Goal: Information Seeking & Learning: Find specific fact

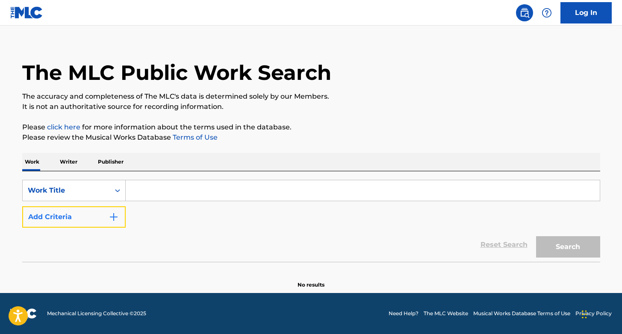
click at [69, 222] on button "Add Criteria" at bounding box center [73, 216] width 103 height 21
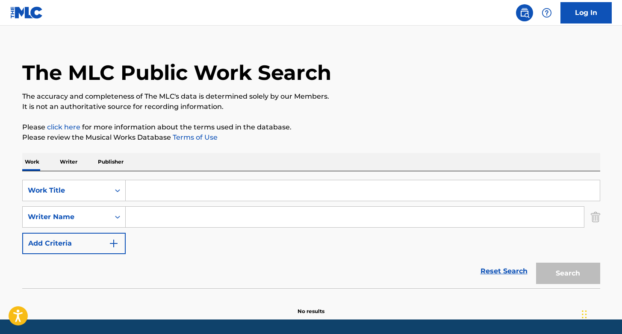
click at [238, 191] on input "Search Form" at bounding box center [363, 190] width 474 height 21
click at [237, 176] on div "SearchWithCriteria8b26adee-5fea-4429-816f-c6dbe40ea77c Work Title SearchWithCri…" at bounding box center [311, 229] width 578 height 117
click at [233, 199] on input "Search Form" at bounding box center [363, 190] width 474 height 21
paste input "YOUNG, WILD AND FREE"
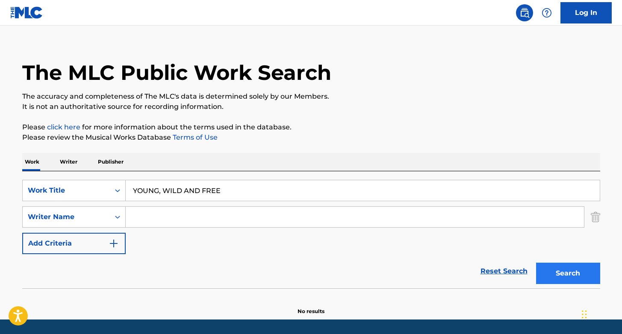
type input "YOUNG, WILD AND FREE"
click at [548, 276] on button "Search" at bounding box center [568, 273] width 64 height 21
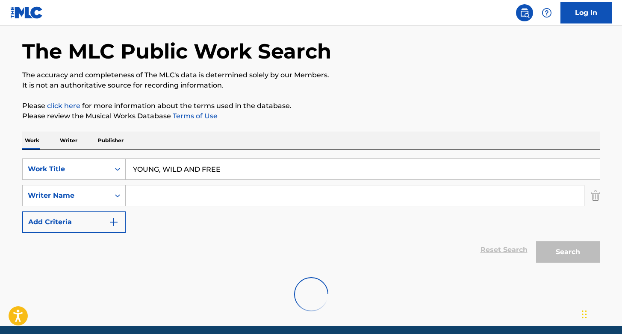
scroll to position [65, 0]
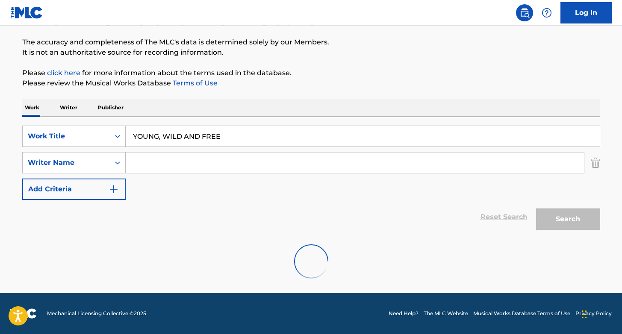
click at [289, 202] on div "Reset Search Search" at bounding box center [311, 217] width 578 height 34
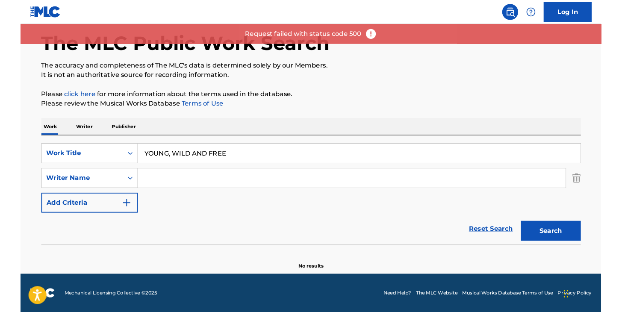
scroll to position [37, 0]
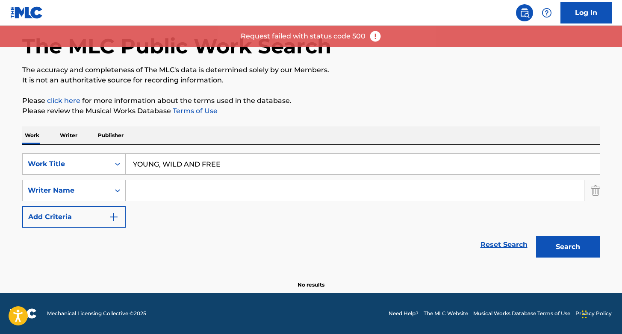
click at [285, 245] on div "Reset Search Search" at bounding box center [311, 245] width 578 height 34
click at [377, 45] on div "Request failed with status code 500" at bounding box center [311, 36] width 622 height 21
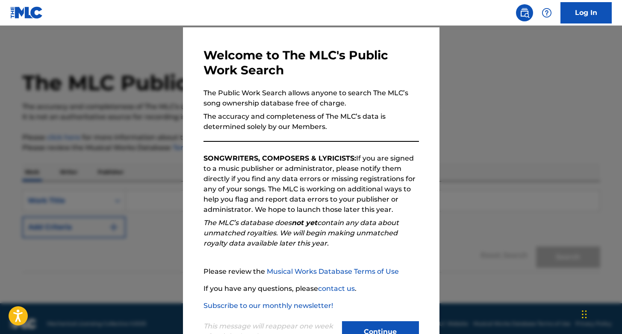
scroll to position [57, 0]
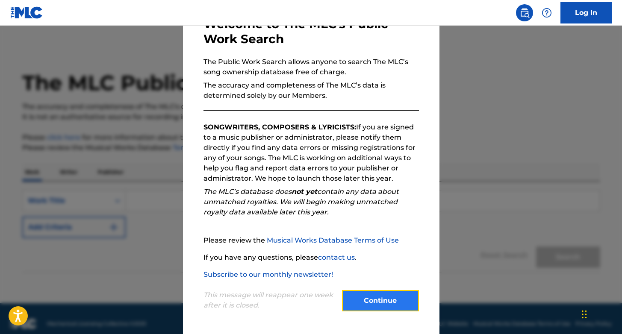
click at [371, 304] on button "Continue" at bounding box center [380, 300] width 77 height 21
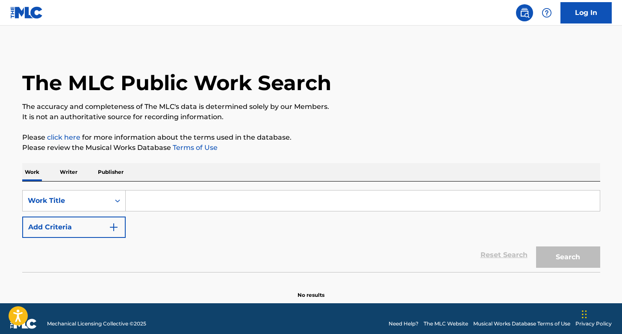
click at [244, 205] on input "Search Form" at bounding box center [363, 201] width 474 height 21
paste input "YOUNG, WILD AND FREE"
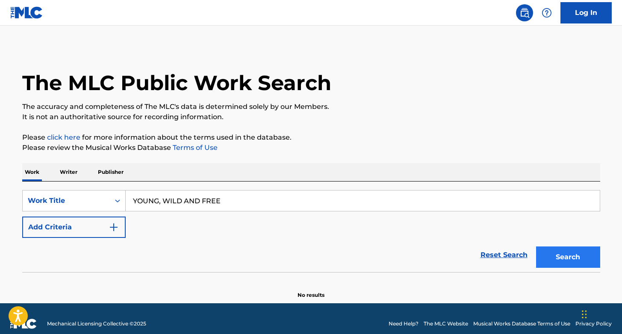
type input "YOUNG, WILD AND FREE"
click at [559, 260] on button "Search" at bounding box center [568, 256] width 64 height 21
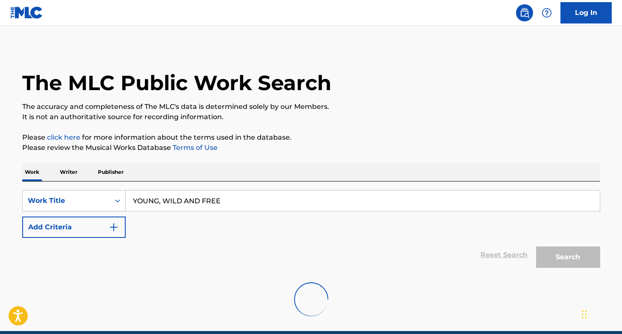
scroll to position [38, 0]
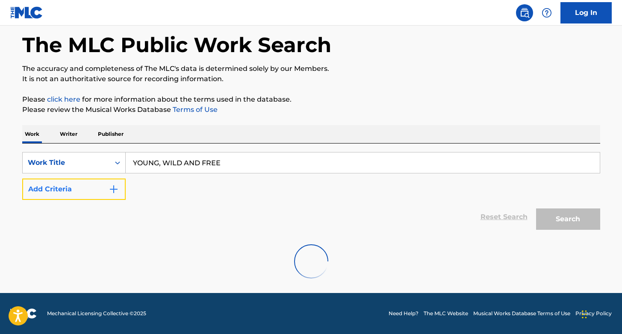
click at [103, 184] on button "Add Criteria" at bounding box center [73, 189] width 103 height 21
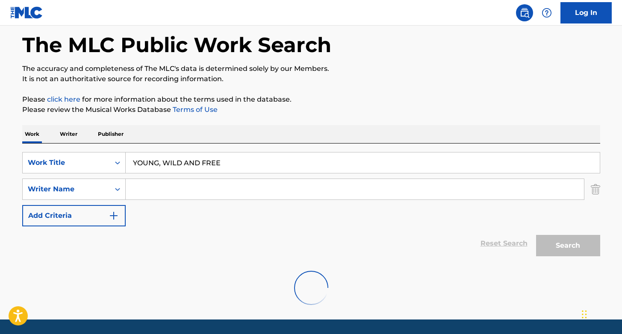
click at [205, 217] on div "SearchWithCriteria47a5c541-0ffe-47c0-ae5b-d1a1ddfe4776 Work Title YOUNG, WILD A…" at bounding box center [311, 189] width 578 height 74
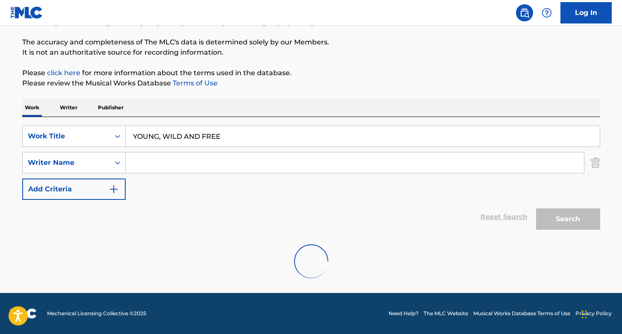
scroll to position [37, 0]
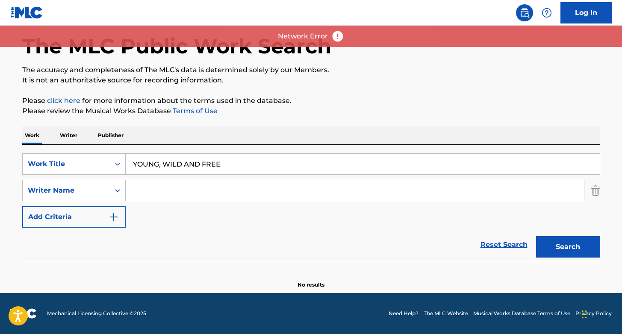
click at [355, 35] on div "Network Error" at bounding box center [311, 36] width 622 height 21
click at [331, 38] on img at bounding box center [337, 36] width 13 height 13
click at [340, 38] on img at bounding box center [337, 36] width 13 height 13
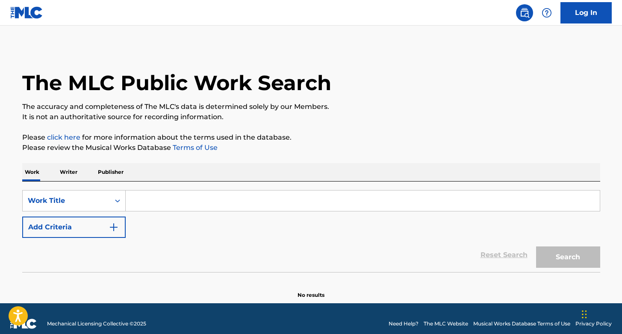
click at [249, 208] on input "Search Form" at bounding box center [363, 201] width 474 height 21
click at [227, 203] on input "Search Form" at bounding box center [363, 201] width 474 height 21
paste input "YOUNG, WILD AND FREE"
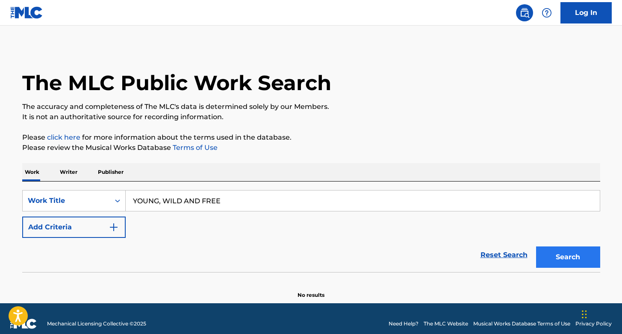
type input "YOUNG, WILD AND FREE"
click at [574, 261] on button "Search" at bounding box center [568, 256] width 64 height 21
click at [383, 246] on div "Reset Search Search" at bounding box center [311, 255] width 578 height 34
click at [377, 93] on div "The MLC Public Work Search" at bounding box center [311, 78] width 578 height 62
click at [587, 258] on button "Search" at bounding box center [568, 256] width 64 height 21
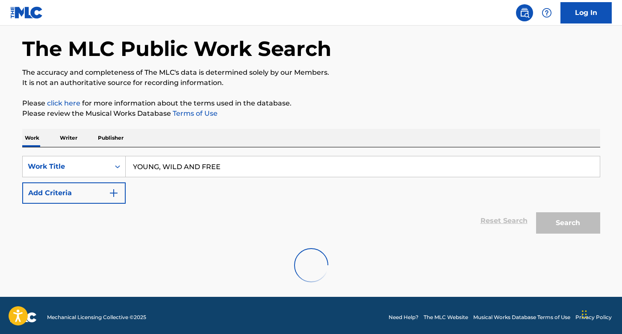
scroll to position [38, 0]
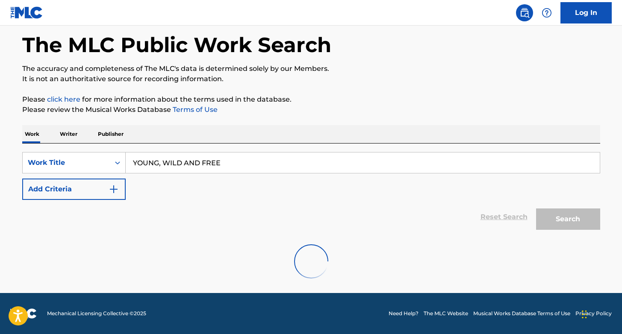
click at [96, 255] on div at bounding box center [311, 261] width 578 height 55
